Goal: Task Accomplishment & Management: Complete application form

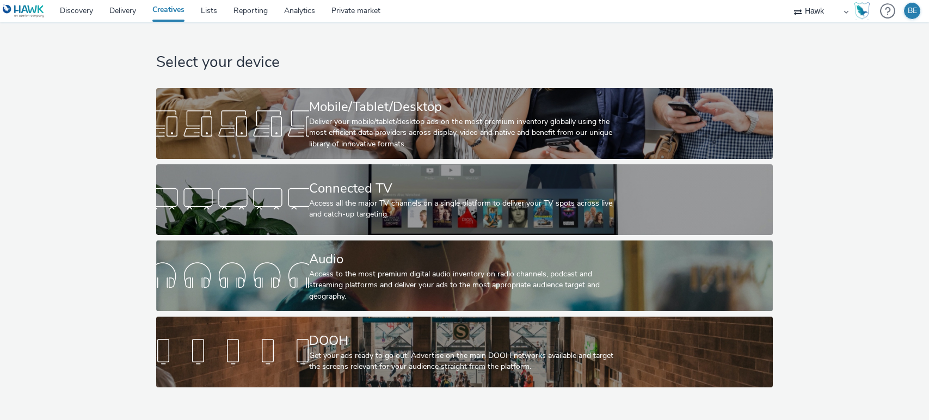
select select "11a7df10-284f-415c-b52a-427acf4c31ae"
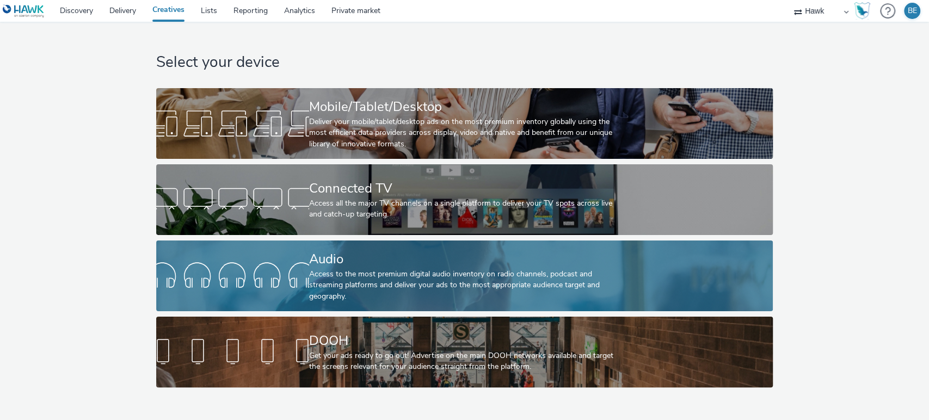
click at [347, 264] on div "Audio" at bounding box center [462, 259] width 307 height 19
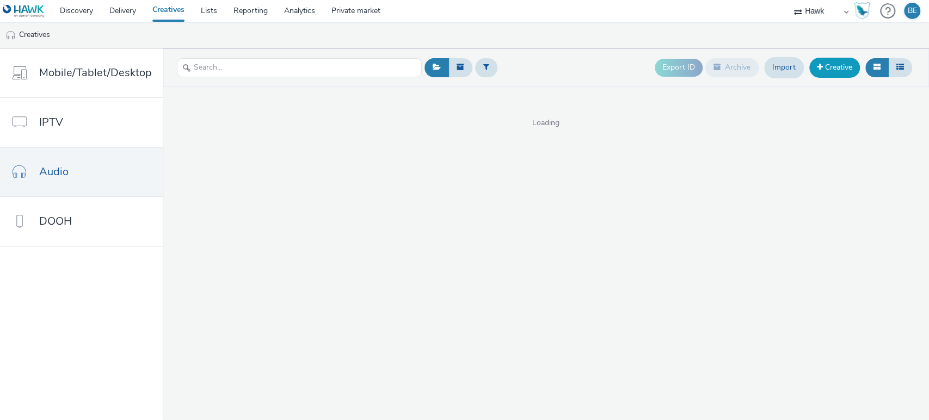
click at [827, 68] on link "Creative" at bounding box center [835, 68] width 51 height 20
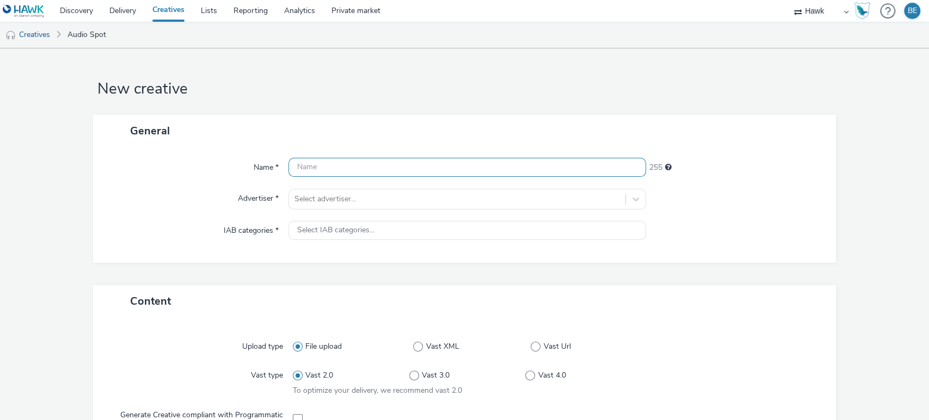
click at [301, 167] on input "text" at bounding box center [468, 167] width 358 height 19
type input "Think Media - Bellway Homes - Trident Way - Creative B | [DATE] - [DATE]"
click at [162, 176] on div "Name *" at bounding box center [196, 168] width 185 height 20
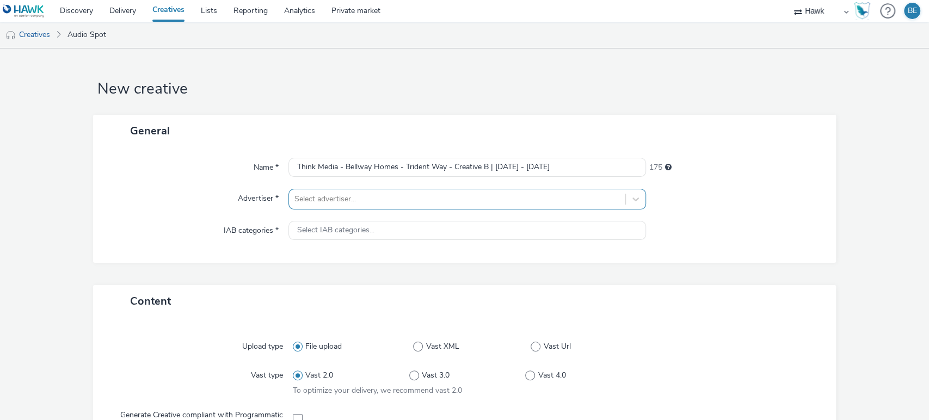
click at [327, 202] on div "Select advertiser..." at bounding box center [457, 199] width 337 height 17
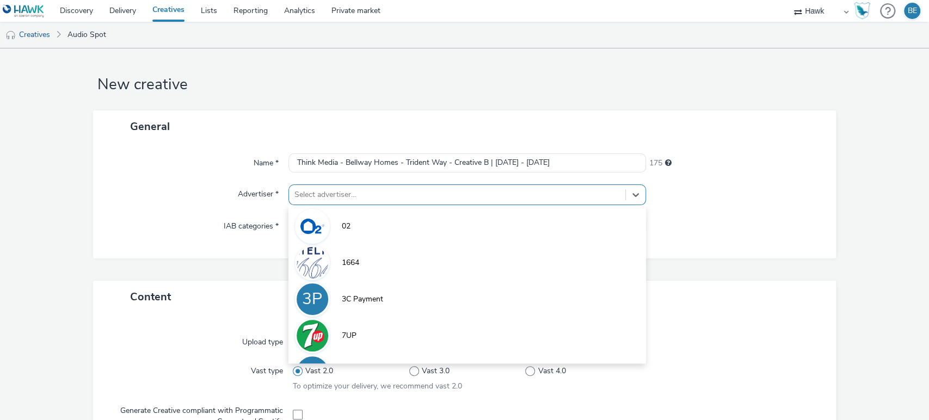
scroll to position [4, 0]
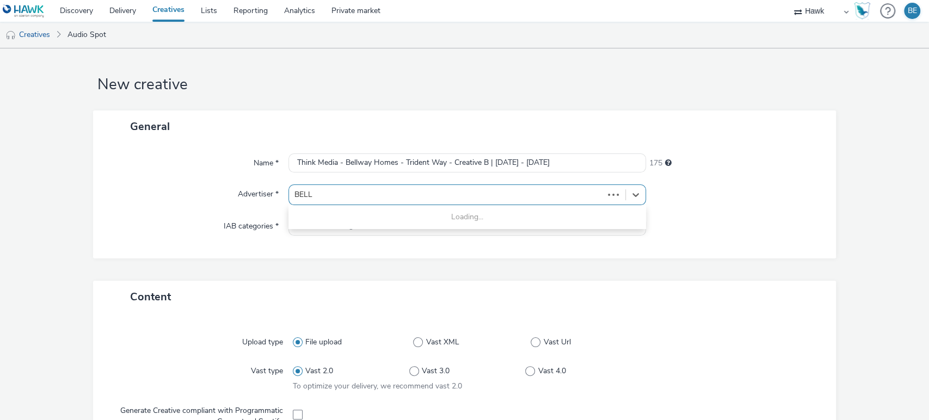
type input "BELLW"
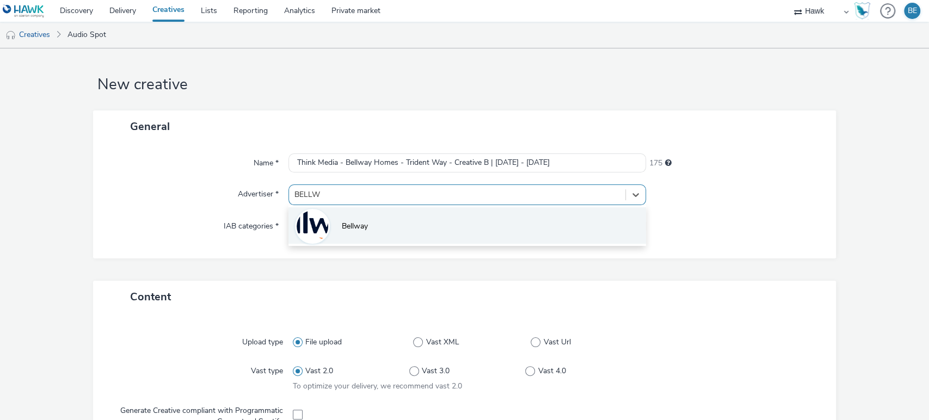
click at [335, 233] on li "Bellway" at bounding box center [468, 225] width 358 height 36
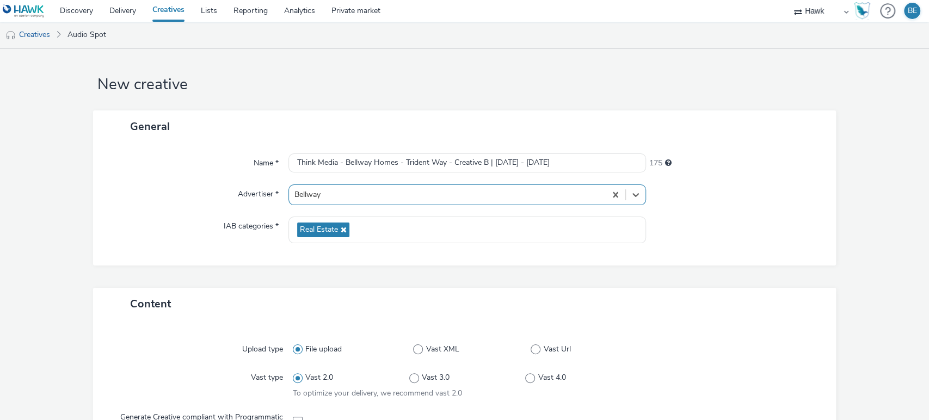
click at [155, 209] on div "Name * Think Media - Bellway Homes - Trident Way - Creative B | [DATE] - [DATE]…" at bounding box center [465, 204] width 744 height 123
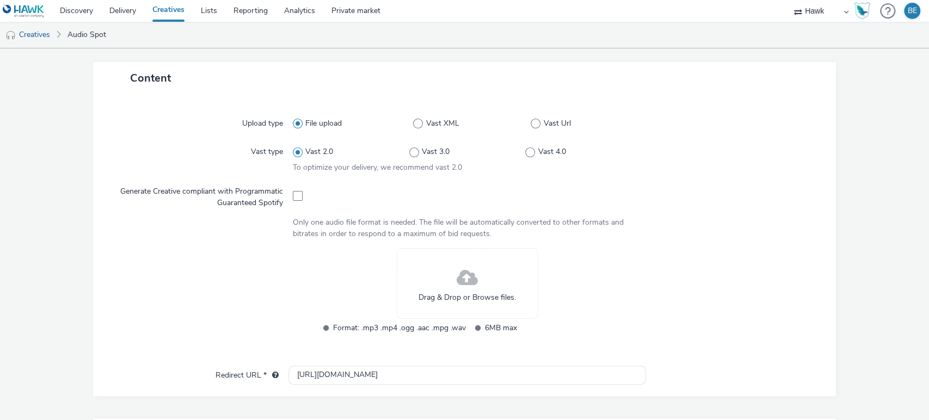
scroll to position [237, 0]
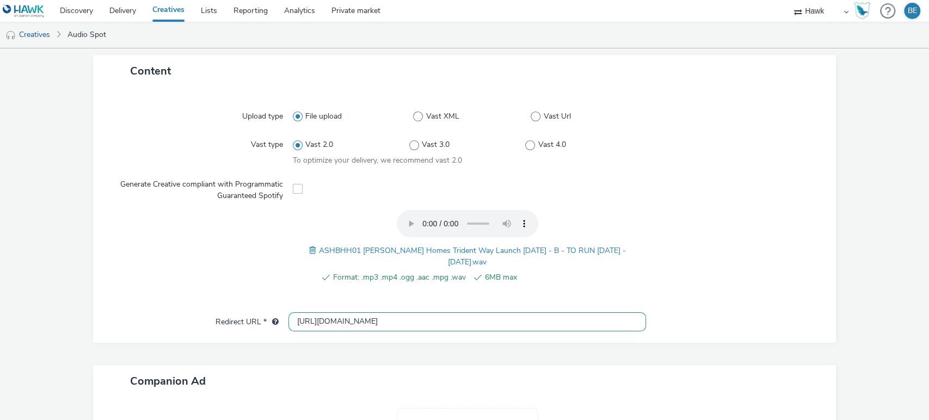
click at [335, 317] on input "[URL][DOMAIN_NAME]" at bounding box center [468, 322] width 358 height 19
paste input "s://[DOMAIN_NAME][URL]"
type input "[URL][DOMAIN_NAME]"
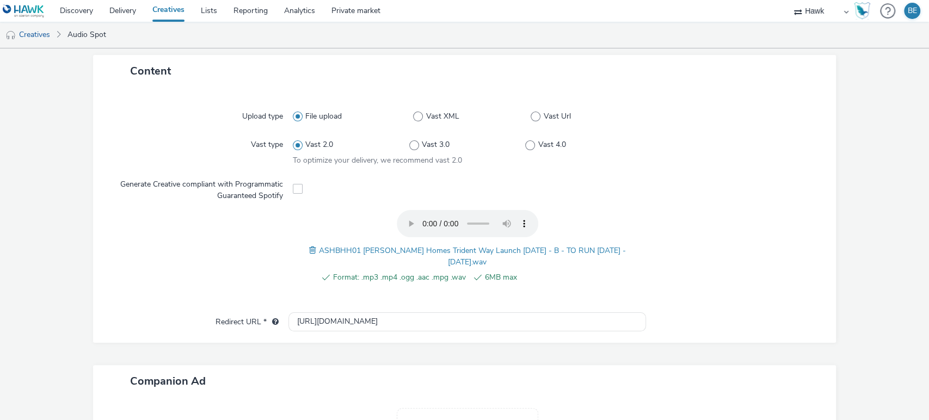
click at [847, 290] on form "New creative General Name * Think Media - Bellway Homes - Trident Way - Creativ…" at bounding box center [464, 197] width 929 height 772
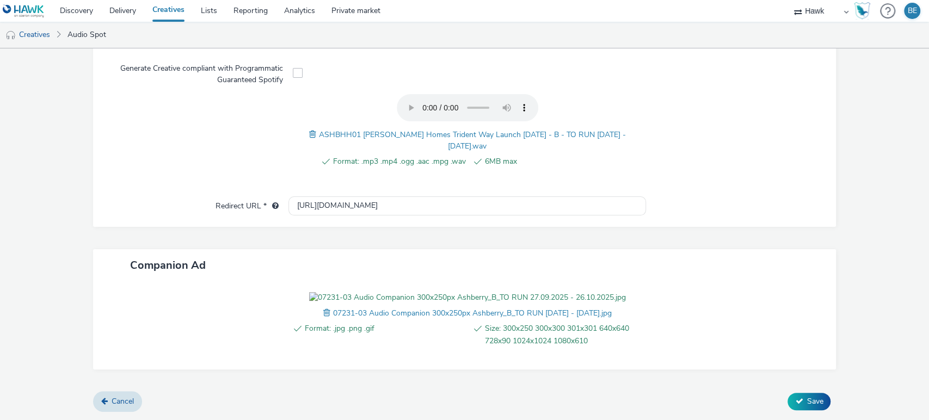
click at [885, 342] on form "New creative General Name * Think Media - Bellway Homes - Trident Way - Creativ…" at bounding box center [464, 57] width 929 height 725
click at [796, 405] on icon at bounding box center [800, 401] width 8 height 8
